Goal: Information Seeking & Learning: Find contact information

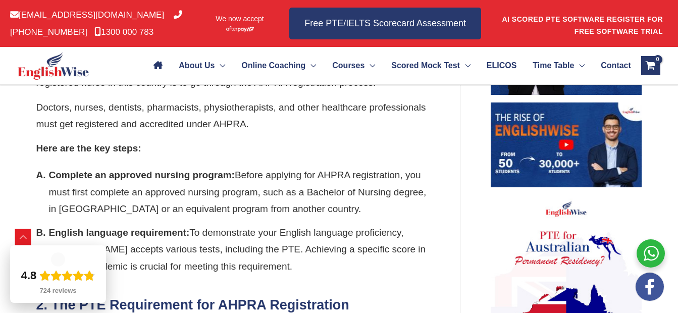
scroll to position [676, 0]
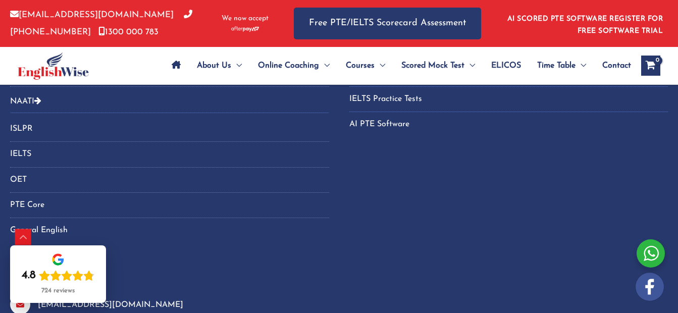
scroll to position [2652, 0]
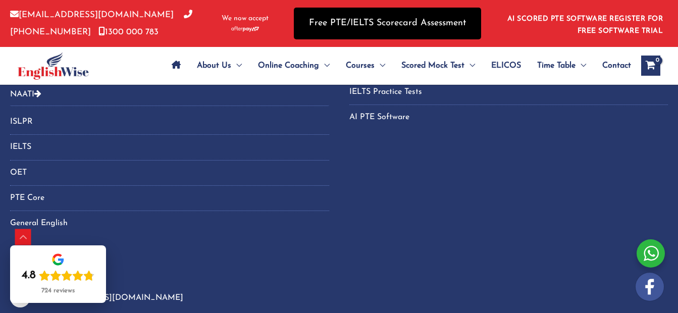
click at [381, 19] on link "Free PTE/IELTS Scorecard Assessment" at bounding box center [387, 24] width 187 height 32
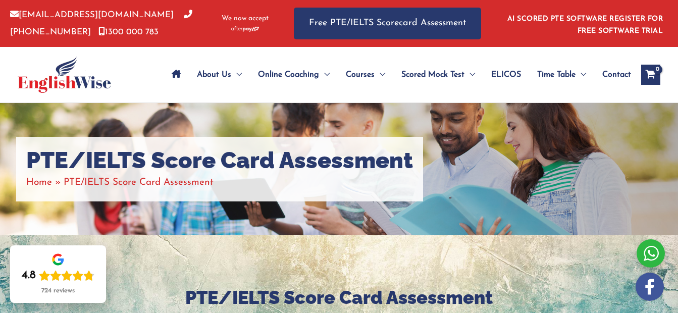
click at [602, 92] on span "Contact" at bounding box center [616, 74] width 29 height 35
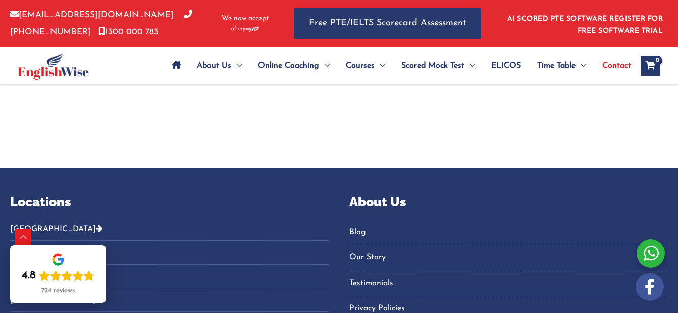
scroll to position [2357, 0]
